Goal: Task Accomplishment & Management: Manage account settings

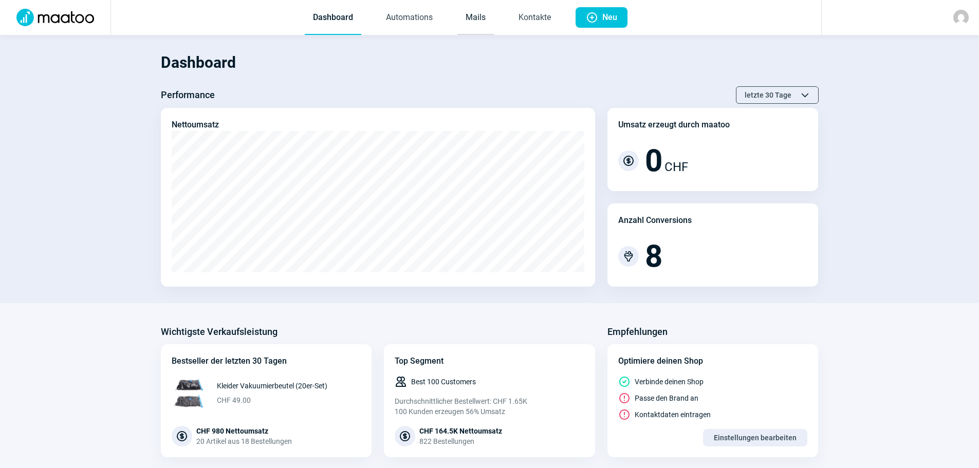
click at [478, 16] on link "Mails" at bounding box center [476, 18] width 36 height 34
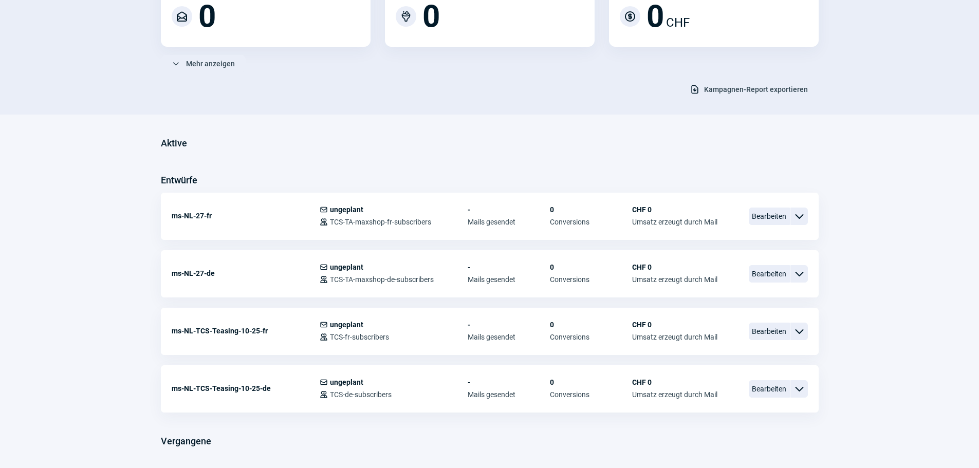
scroll to position [154, 0]
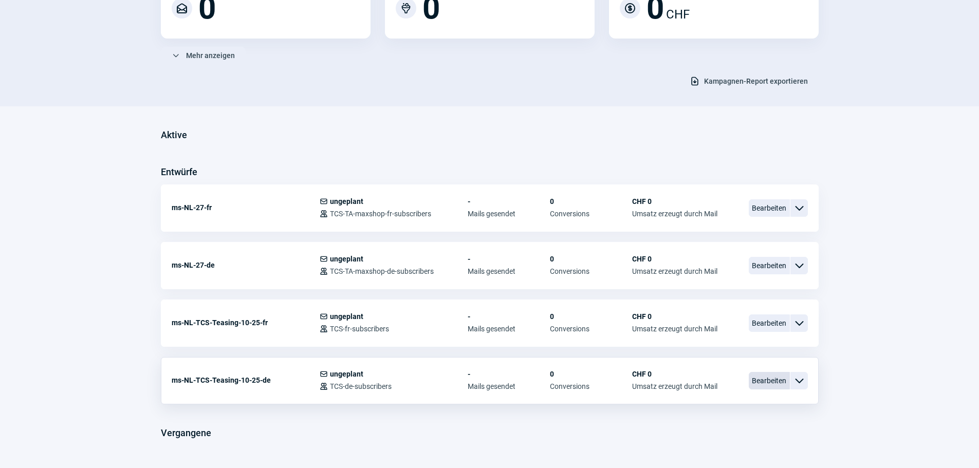
click at [763, 380] on span "Bearbeiten" at bounding box center [769, 380] width 41 height 17
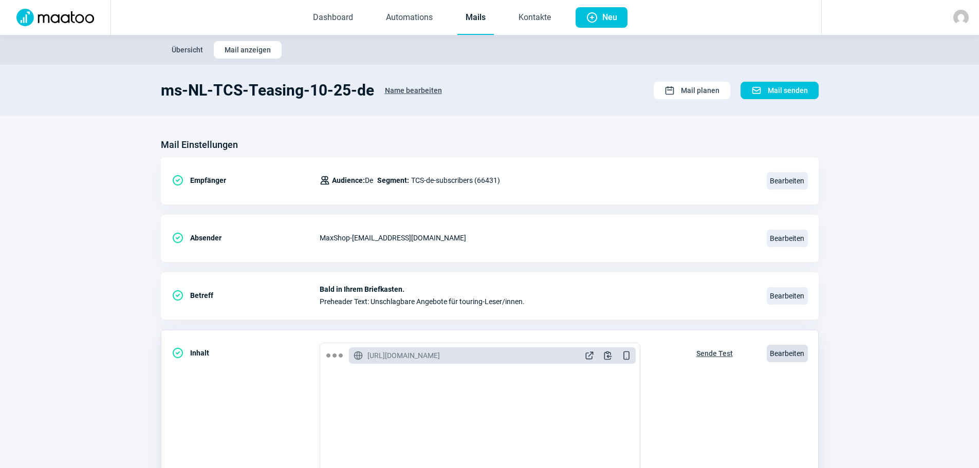
click at [773, 352] on span "Bearbeiten" at bounding box center [787, 353] width 41 height 17
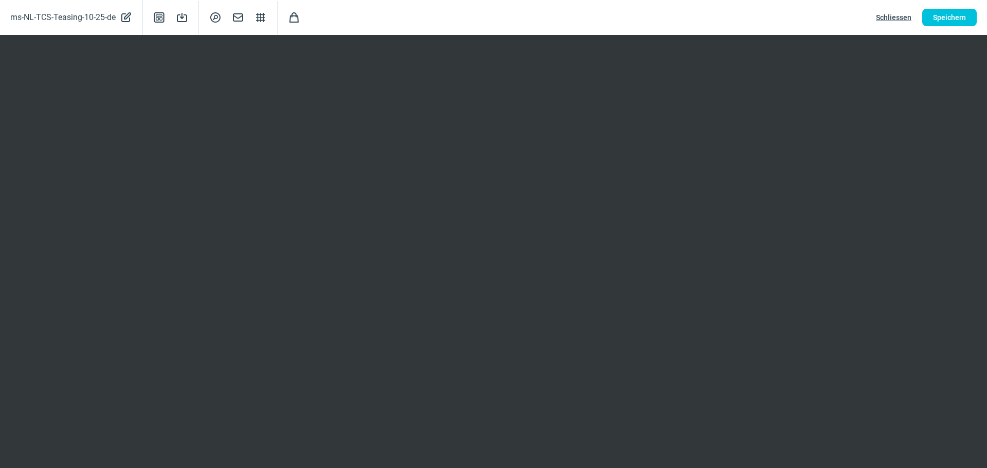
click at [895, 17] on span "Schliessen" at bounding box center [893, 17] width 35 height 16
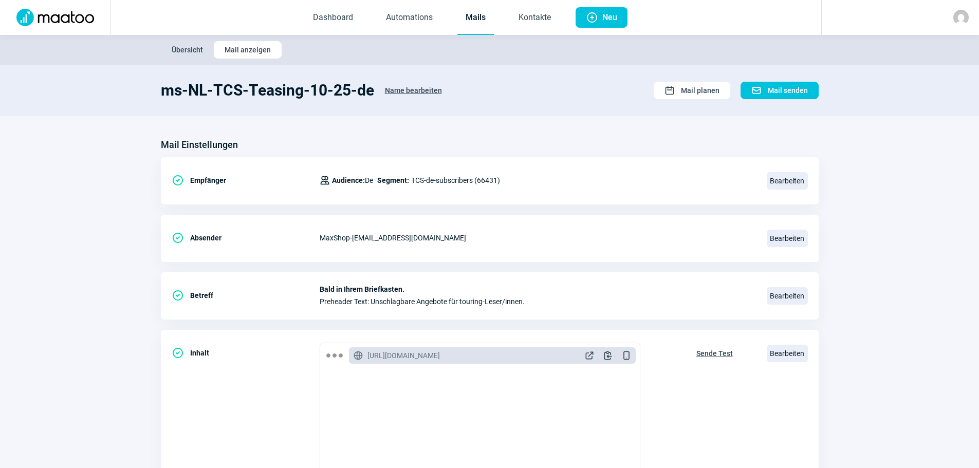
click at [181, 51] on span "Übersicht" at bounding box center [187, 50] width 31 height 16
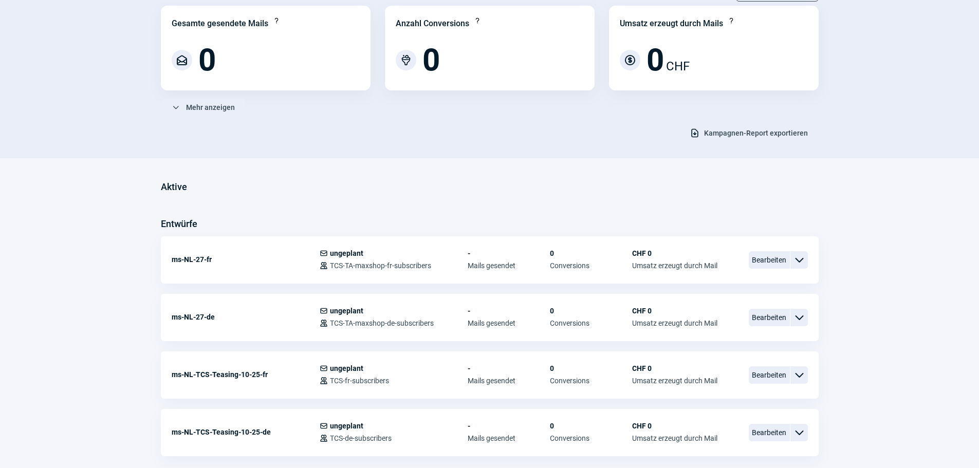
scroll to position [103, 0]
click at [764, 370] on span "Bearbeiten" at bounding box center [769, 374] width 41 height 17
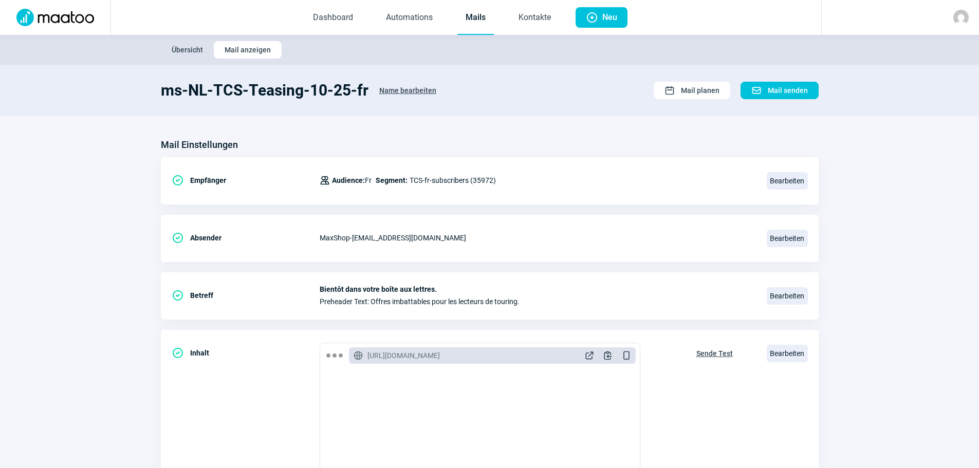
click at [182, 48] on span "Übersicht" at bounding box center [187, 50] width 31 height 16
